Goal: Navigation & Orientation: Find specific page/section

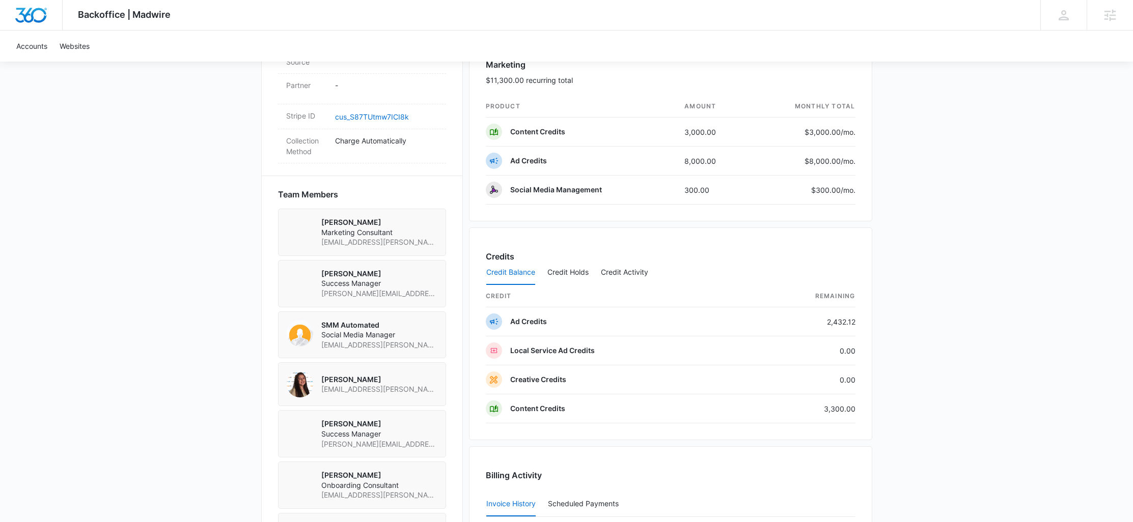
scroll to position [461, 0]
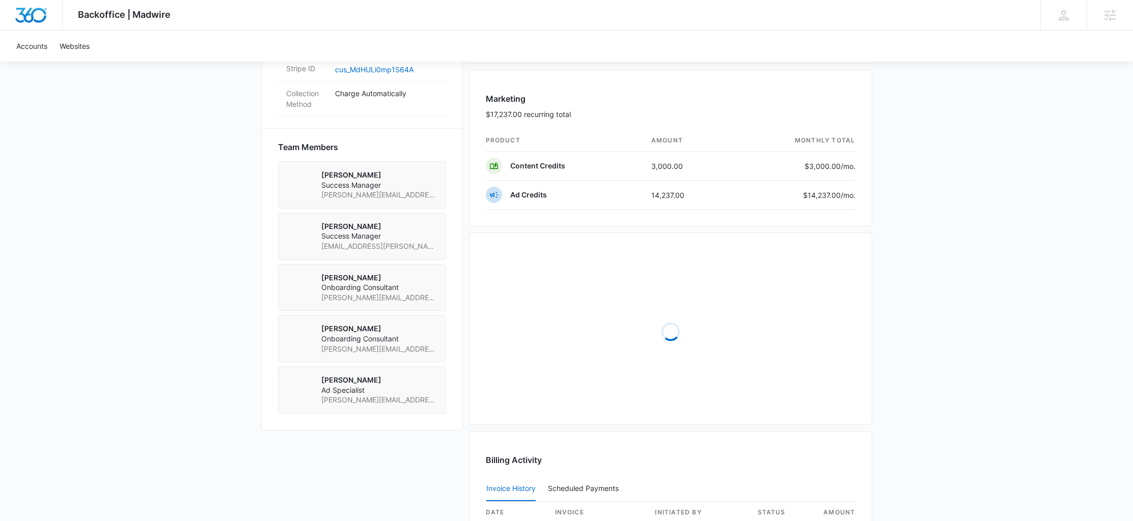
scroll to position [754, 0]
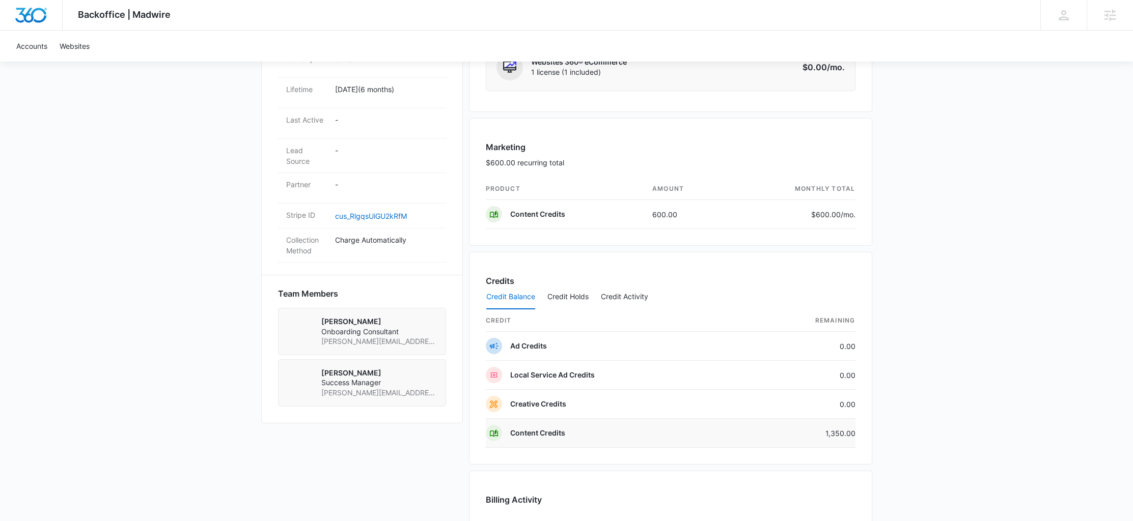
scroll to position [632, 0]
